Goal: Task Accomplishment & Management: Use online tool/utility

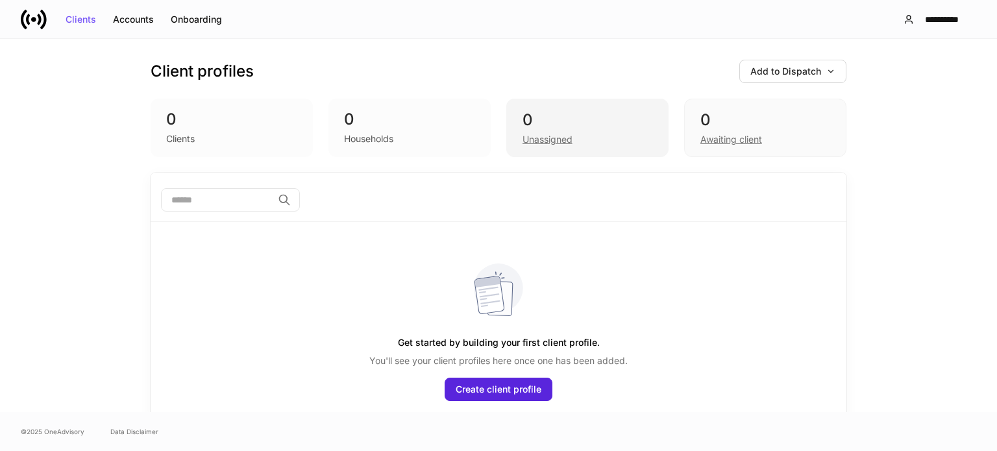
click at [538, 142] on div "Unassigned" at bounding box center [548, 139] width 50 height 13
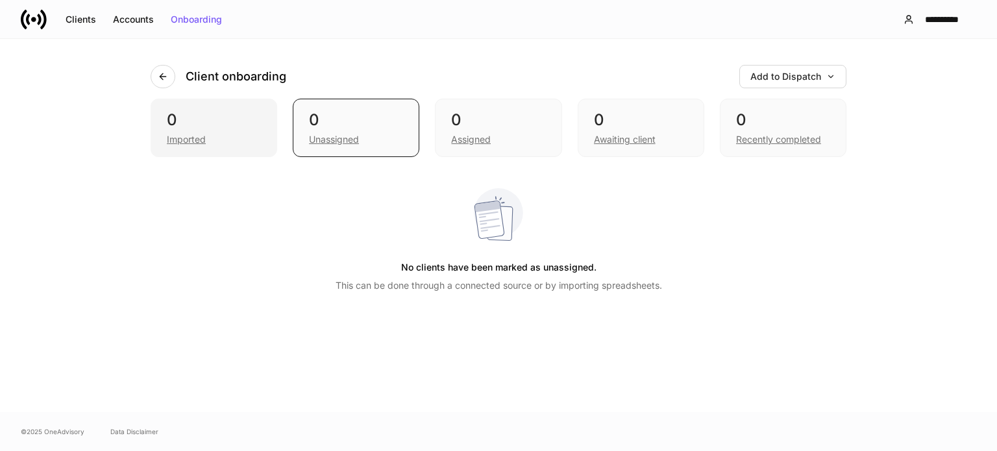
click at [195, 140] on div "Imported" at bounding box center [186, 139] width 39 height 13
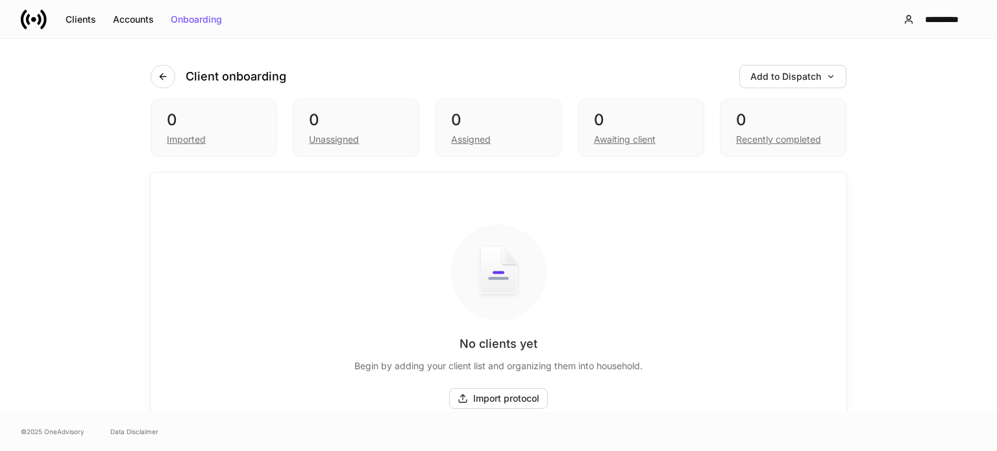
click at [49, 185] on div "Client onboarding Add to Dispatch 0 Imported 0 Unassigned 0 Assigned 0 Awaiting…" at bounding box center [498, 225] width 997 height 373
